Goal: Information Seeking & Learning: Find specific fact

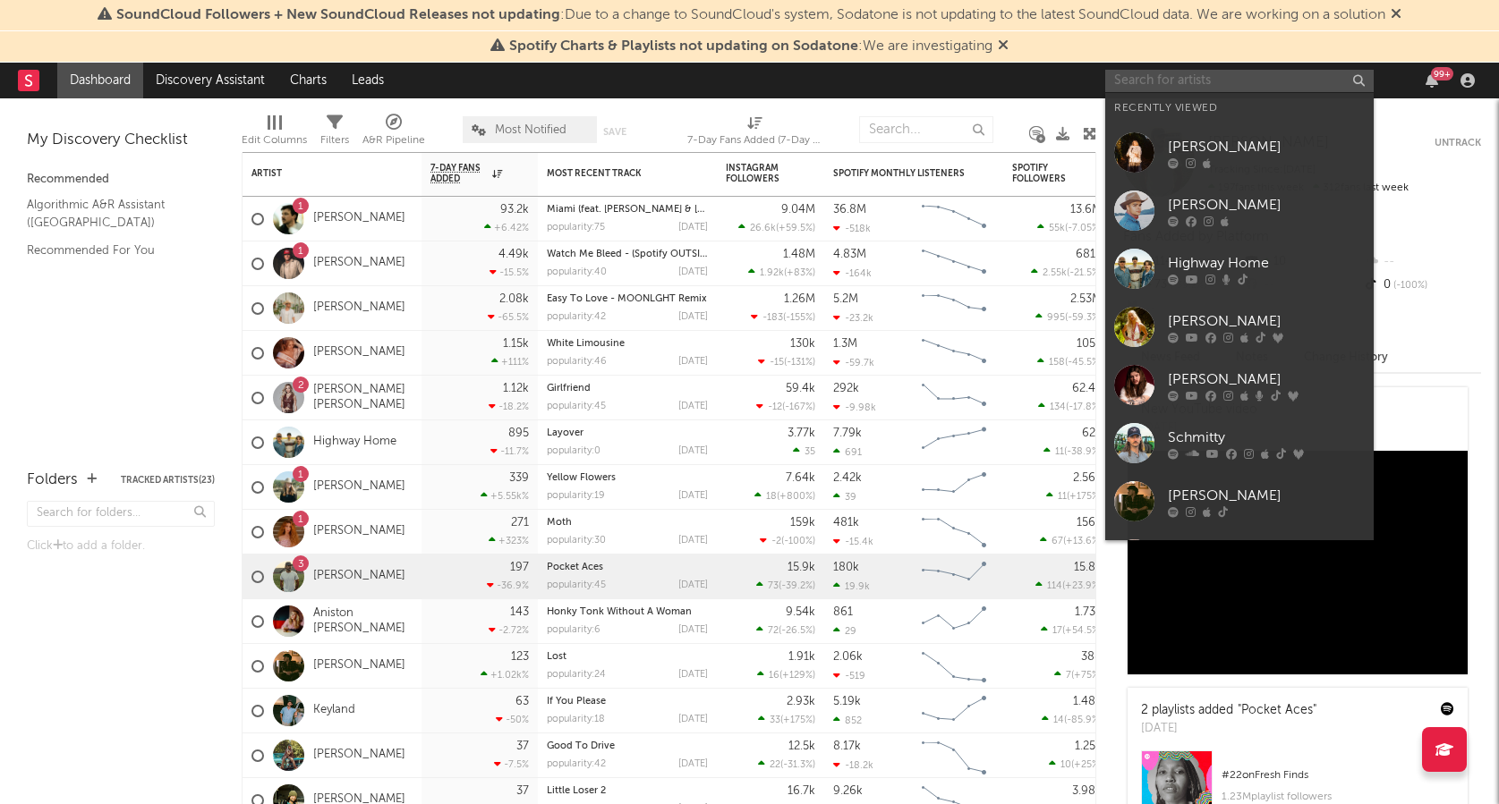
click at [1138, 81] on input "text" at bounding box center [1239, 81] width 268 height 22
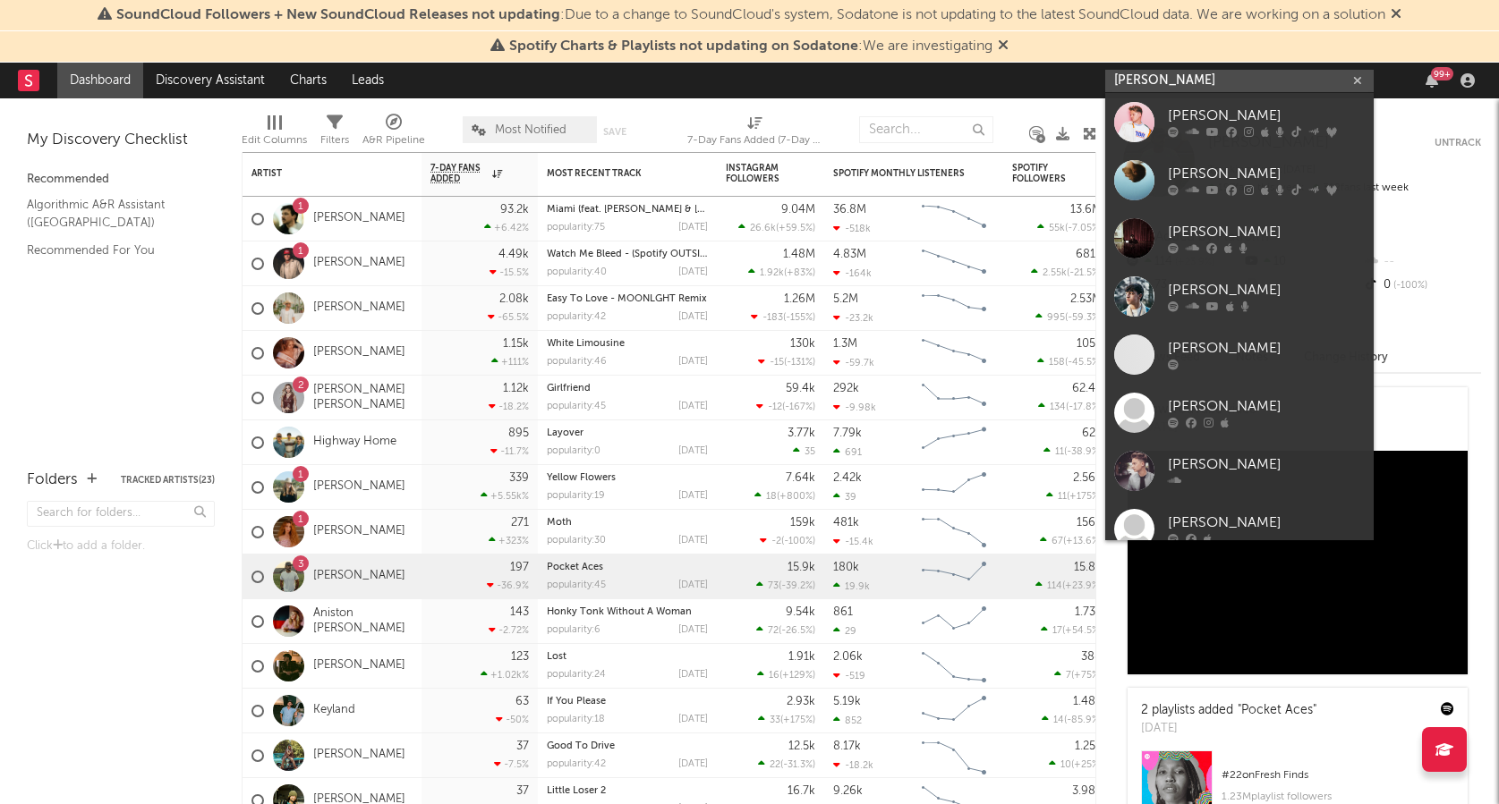
type input "[PERSON_NAME]"
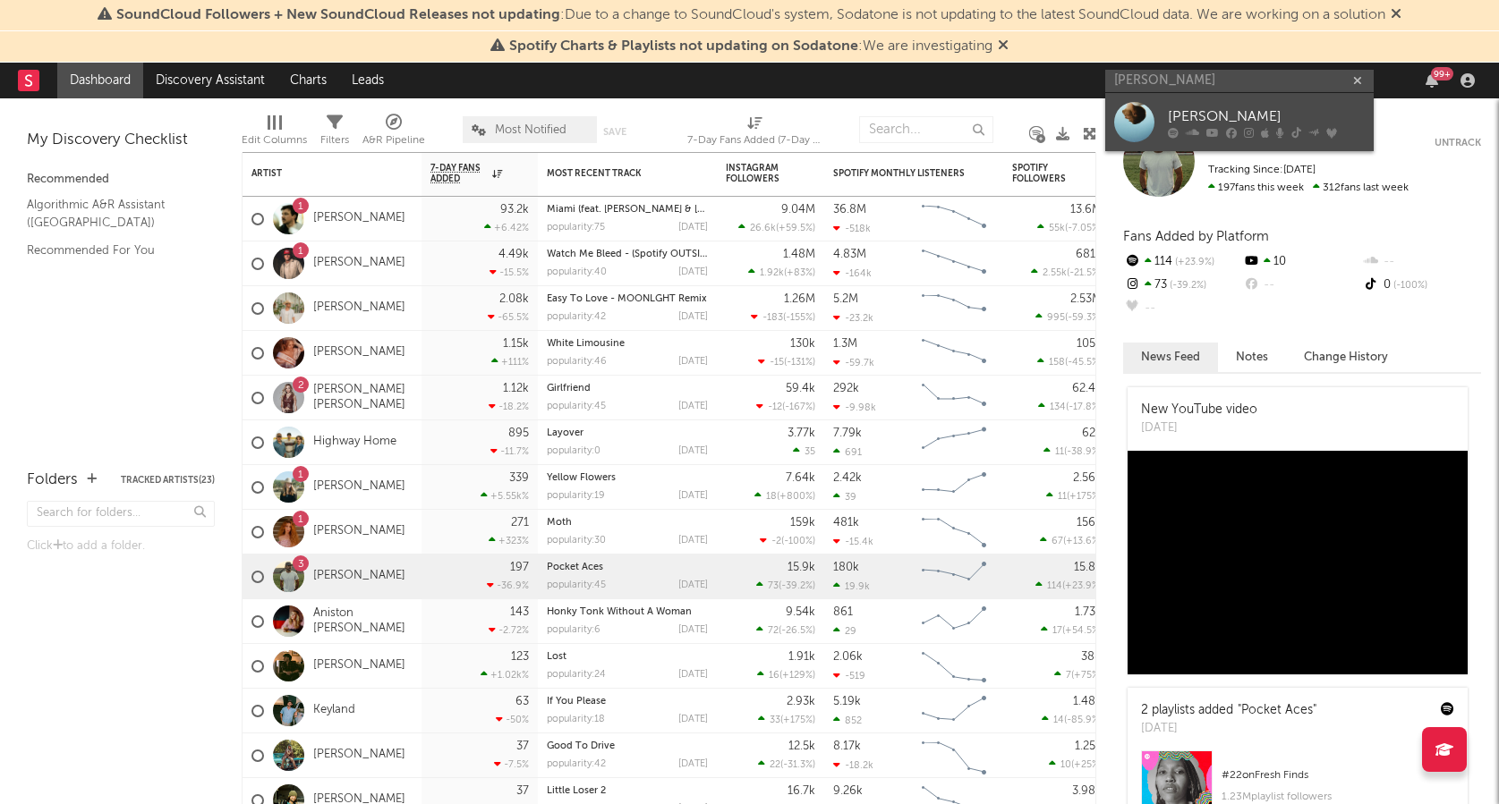
click at [1153, 106] on div at bounding box center [1134, 122] width 40 height 40
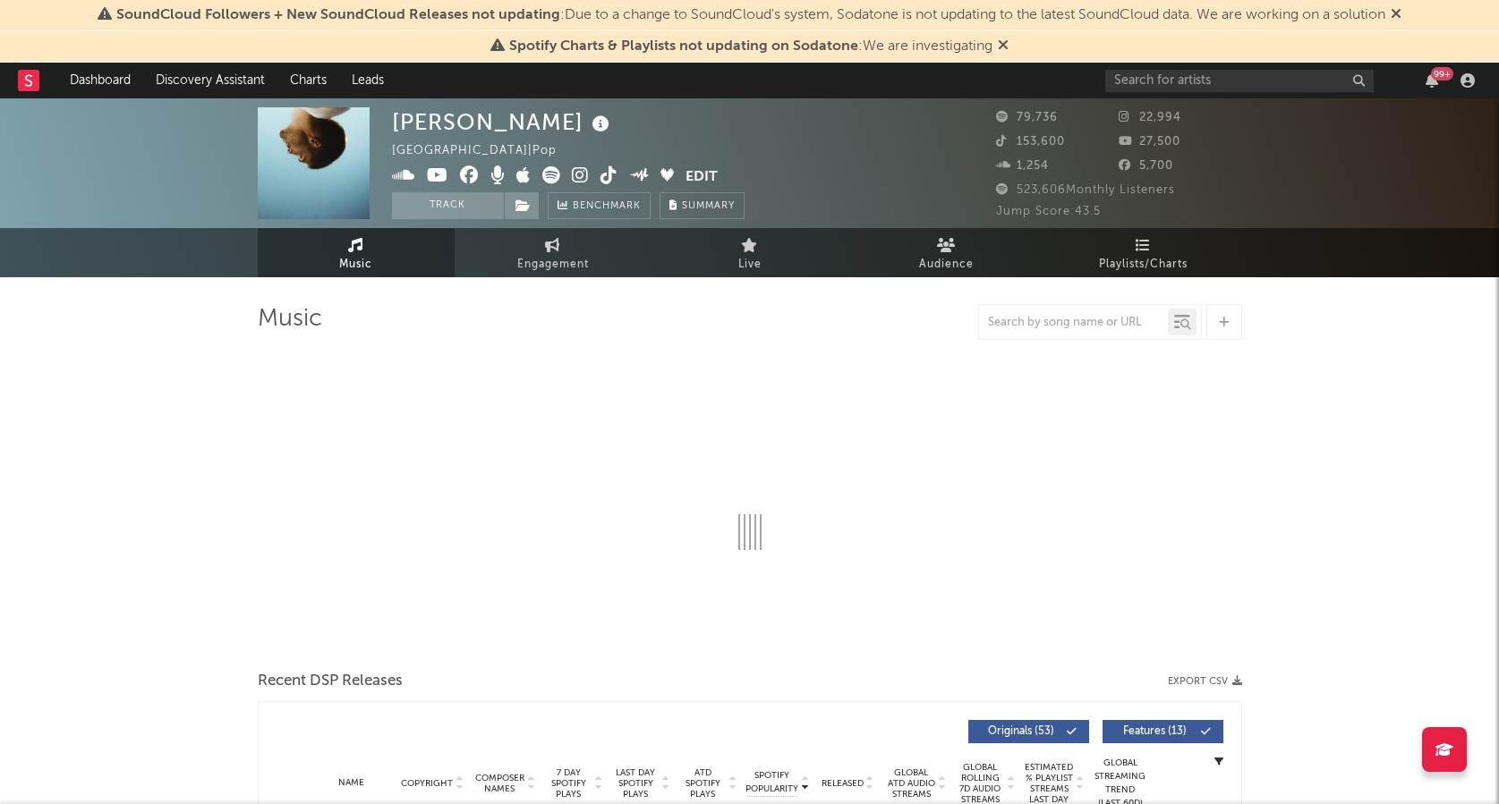
select select "6m"
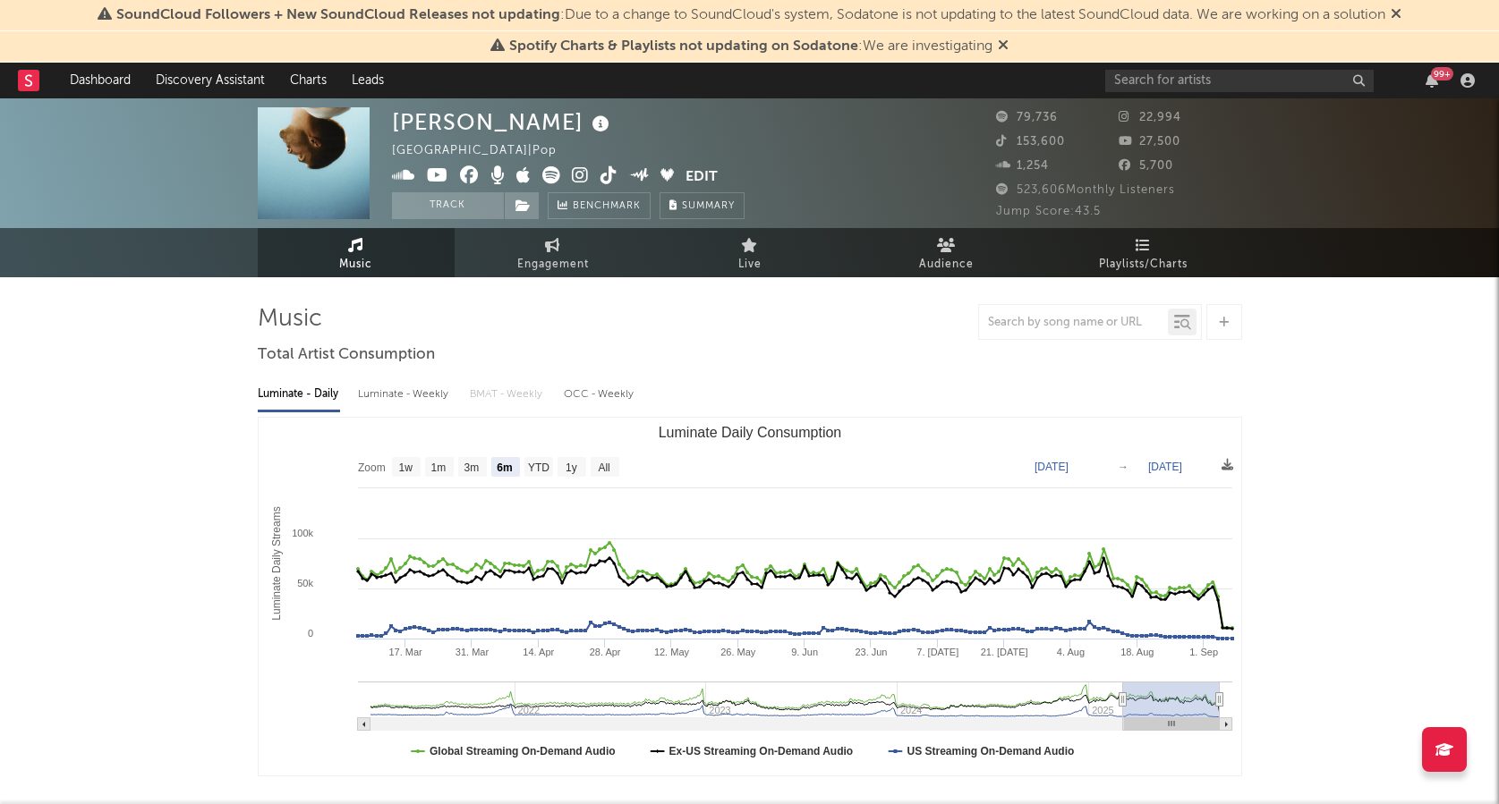
drag, startPoint x: 1016, startPoint y: 191, endPoint x: 1179, endPoint y: 190, distance: 162.8
click at [1179, 190] on div "523,606 Monthly Listeners" at bounding box center [1119, 190] width 246 height 21
copy span "523,606 Monthly Listeners"
